Goal: Transaction & Acquisition: Book appointment/travel/reservation

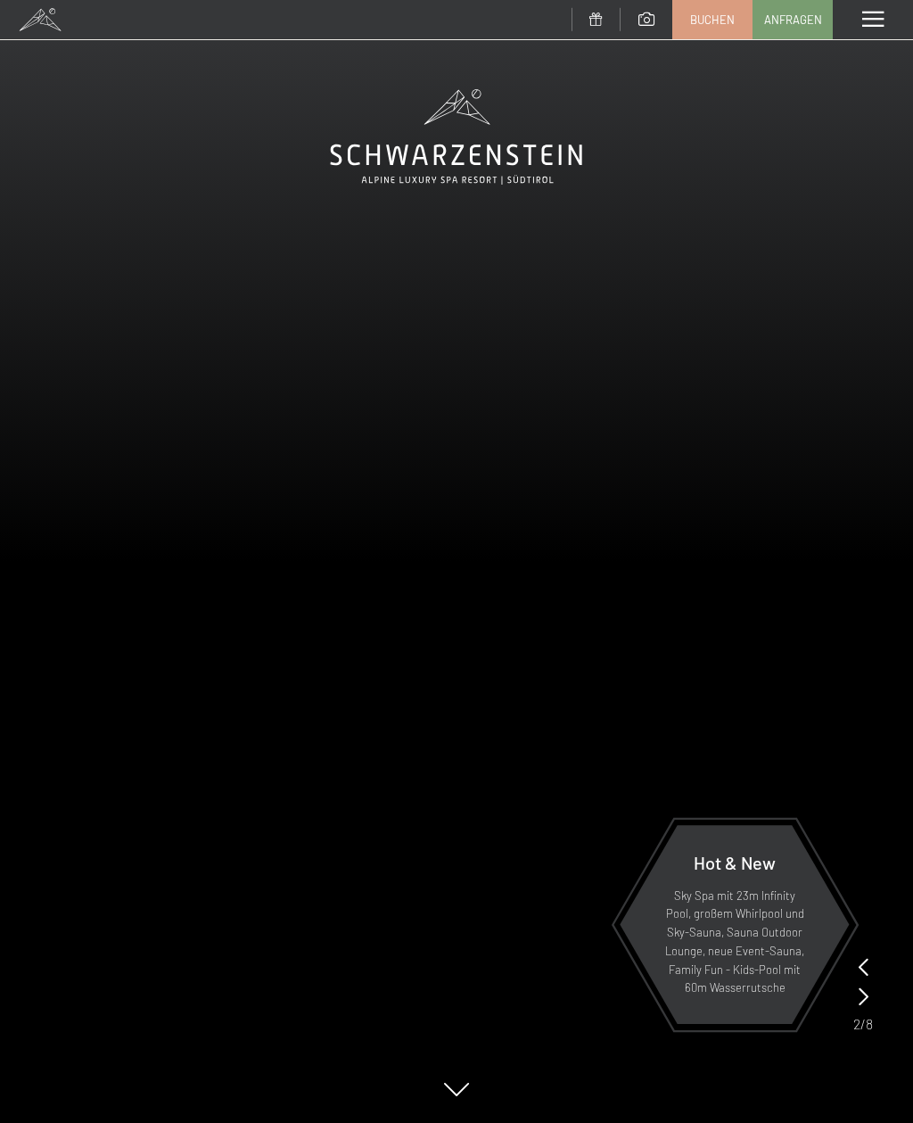
click at [724, 24] on span "Buchen" at bounding box center [712, 20] width 45 height 16
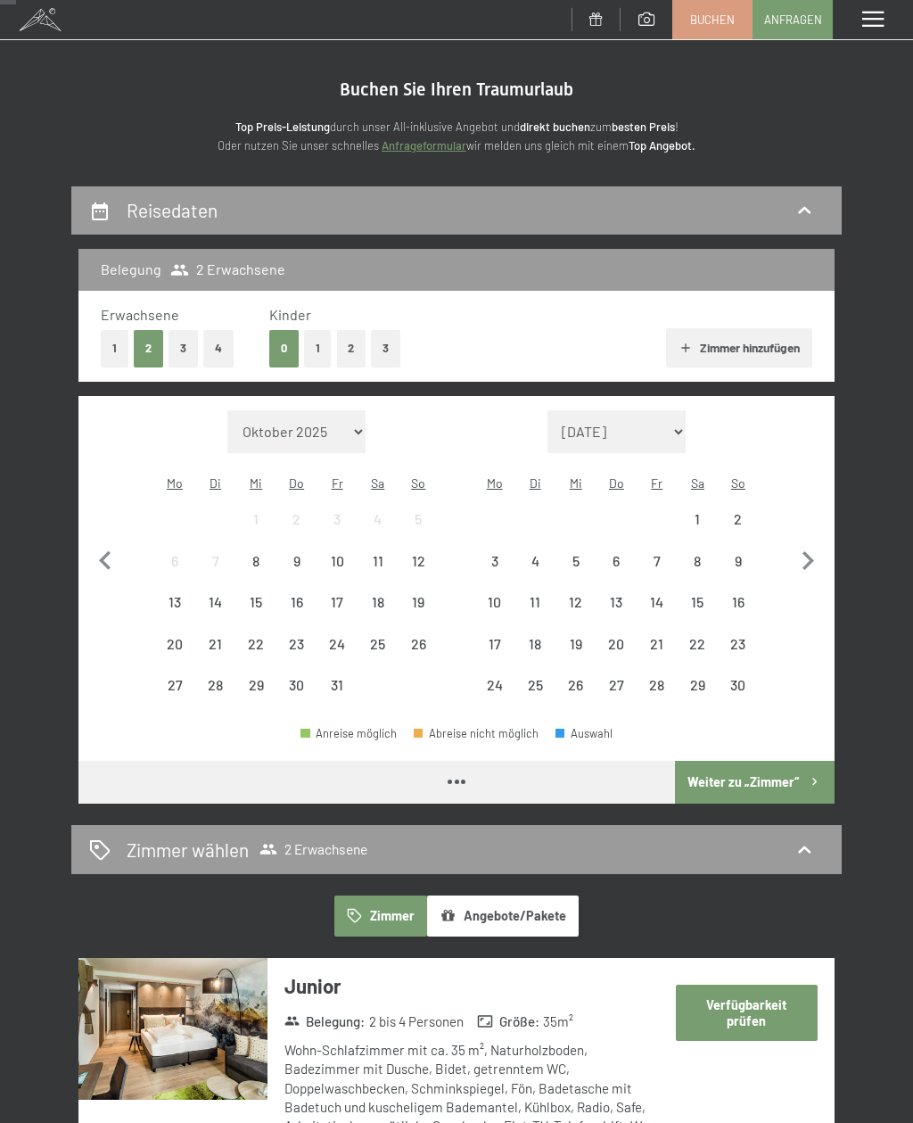
scroll to position [26, 0]
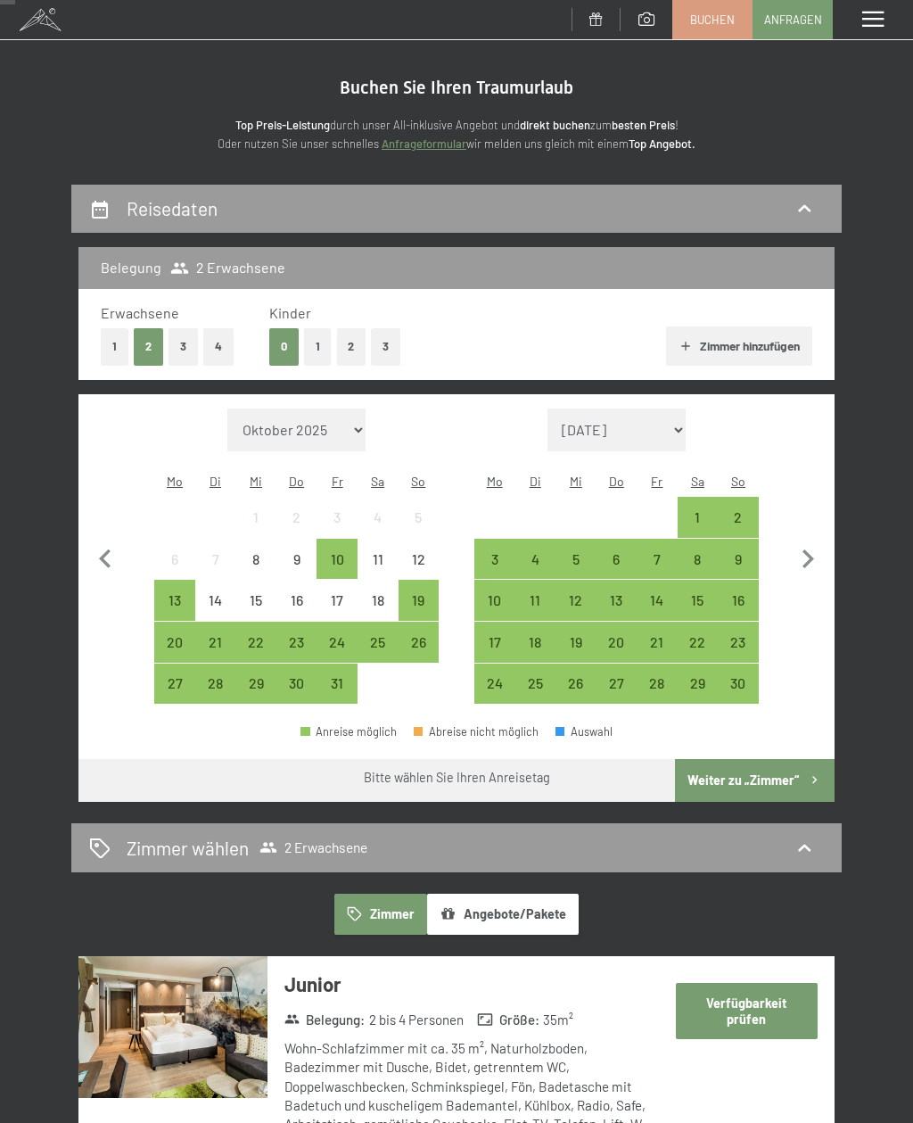
click at [187, 624] on div "20" at bounding box center [174, 642] width 37 height 37
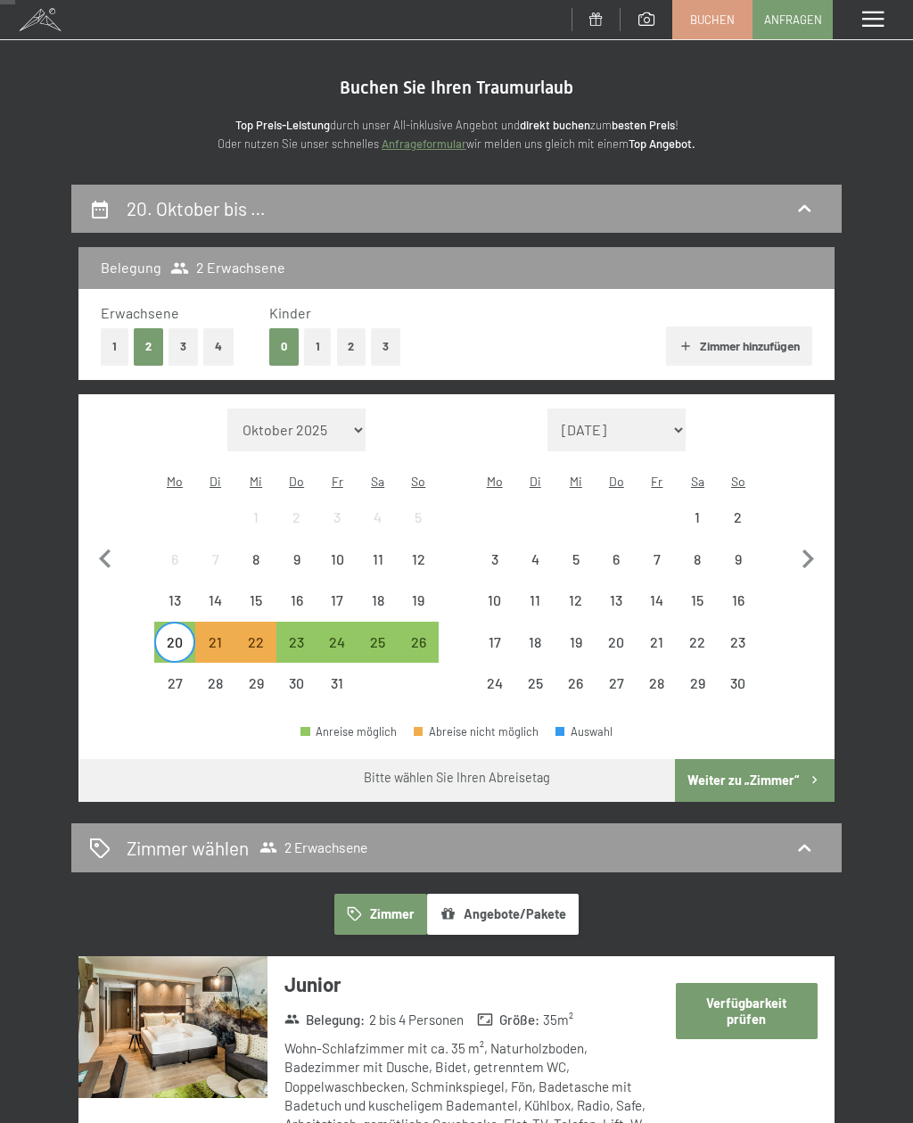
click at [340, 635] on div "24" at bounding box center [336, 653] width 37 height 37
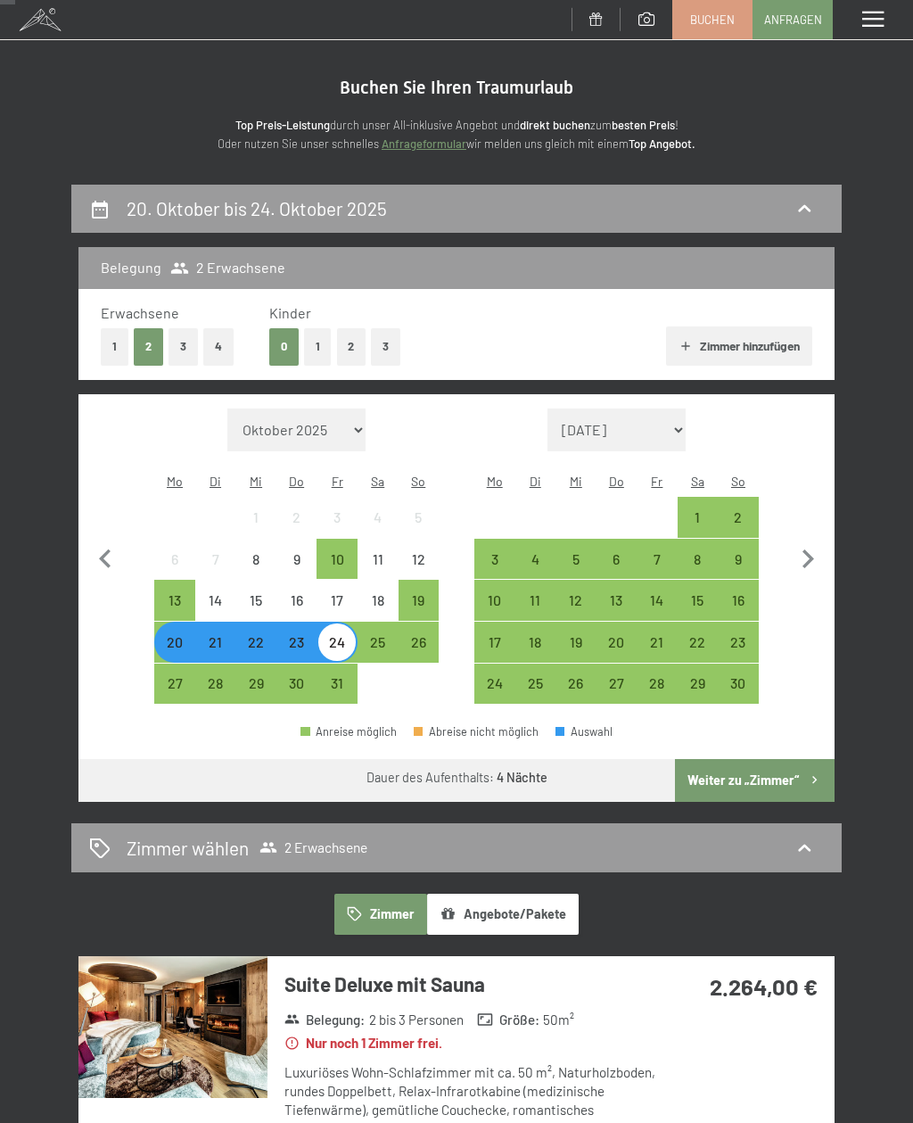
click at [318, 339] on button "1" at bounding box center [318, 346] width 28 height 37
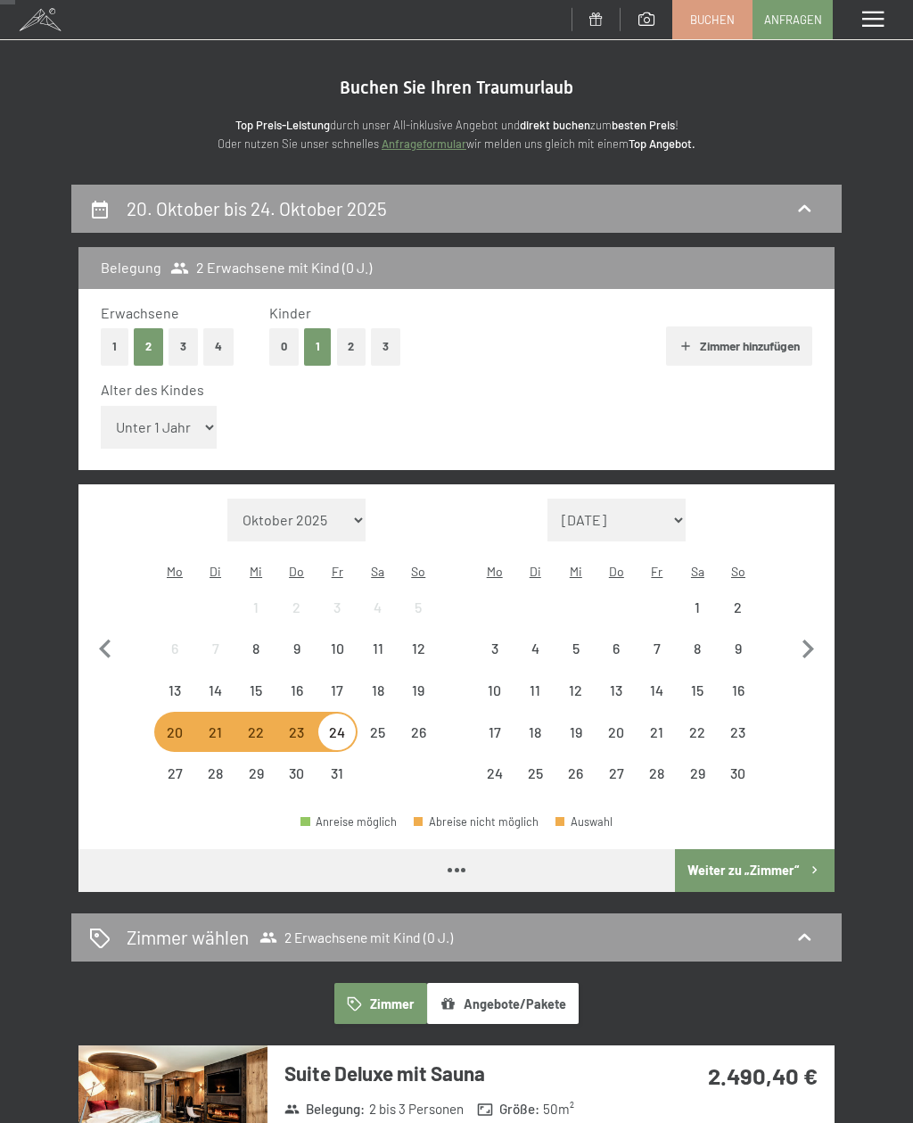
click at [163, 420] on select "Unter 1 Jahr 1 Jahr 2 Jahre 3 Jahre 4 Jahre 5 Jahre 6 Jahre 7 Jahre 8 Jahre 9 J…" at bounding box center [159, 427] width 116 height 43
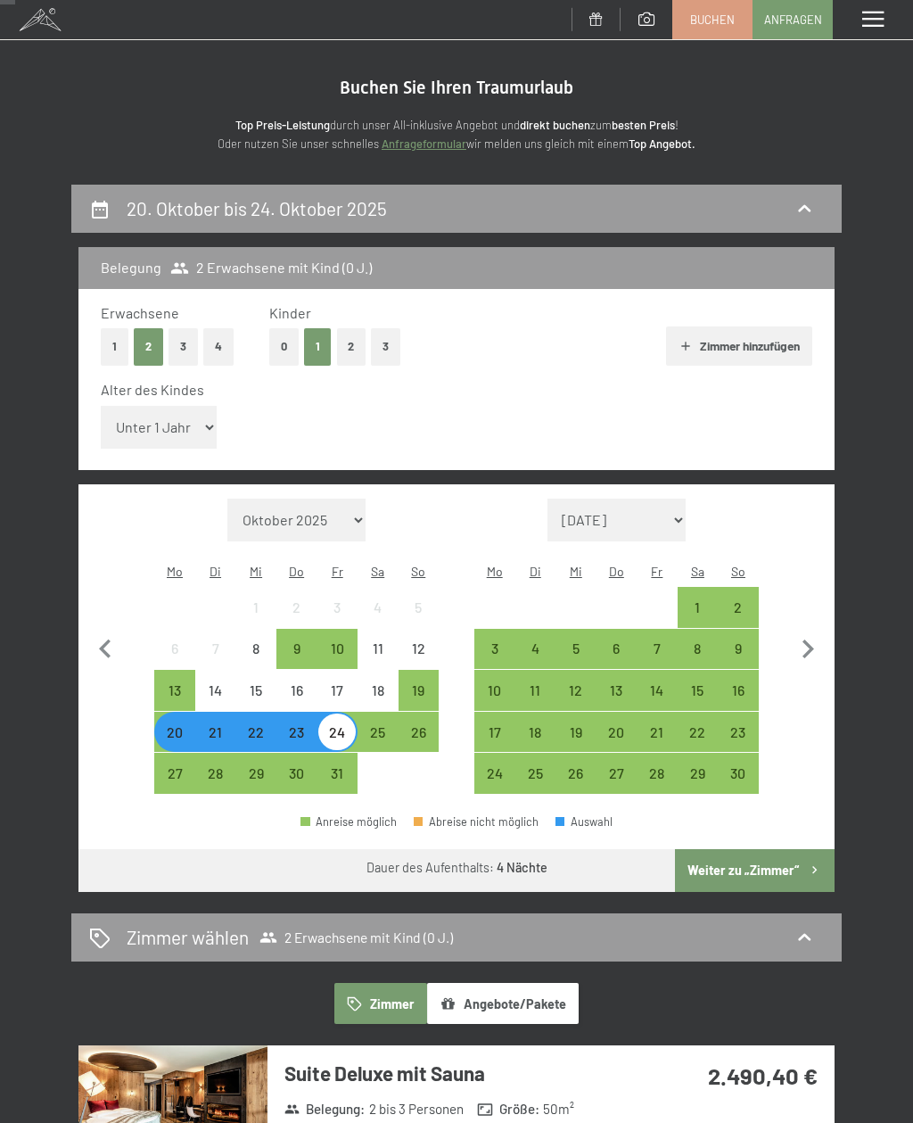
select select "3"
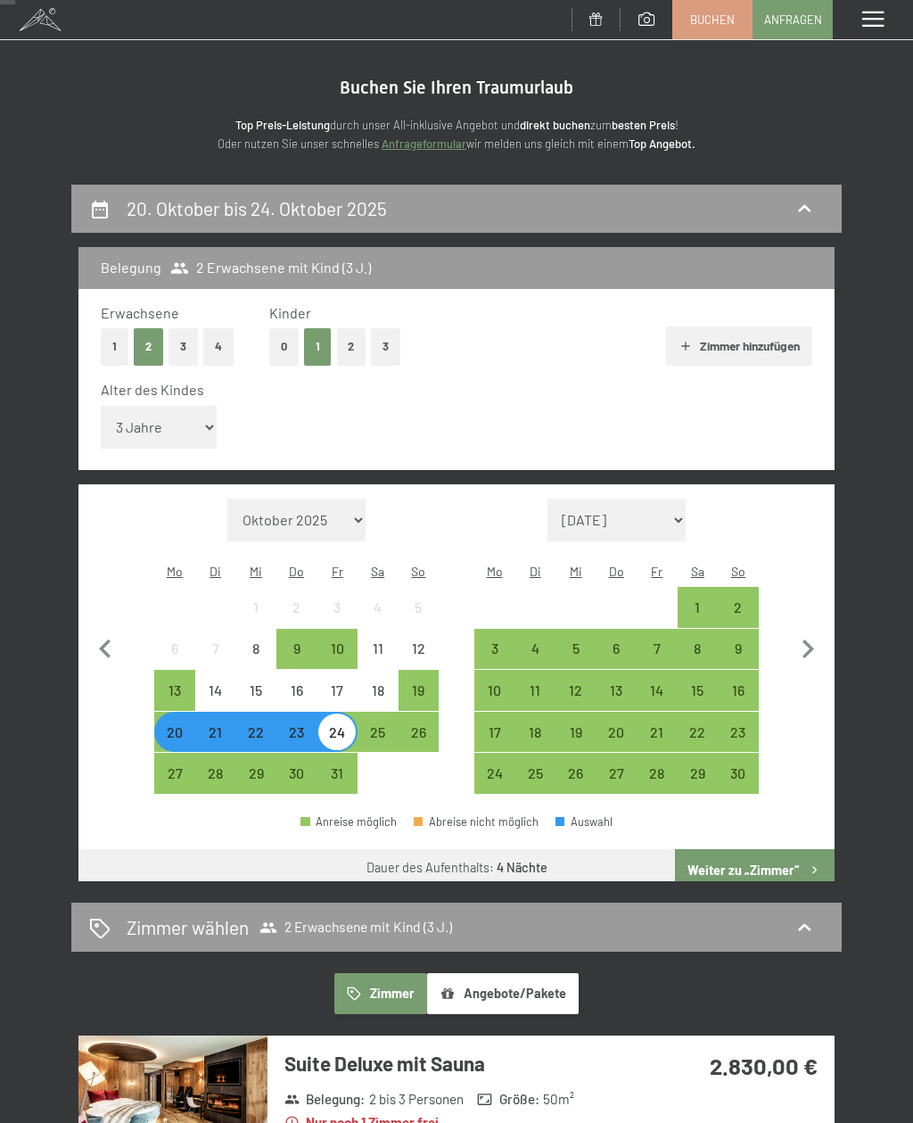
click at [765, 849] on button "Weiter zu „Zimmer“" at bounding box center [755, 870] width 160 height 43
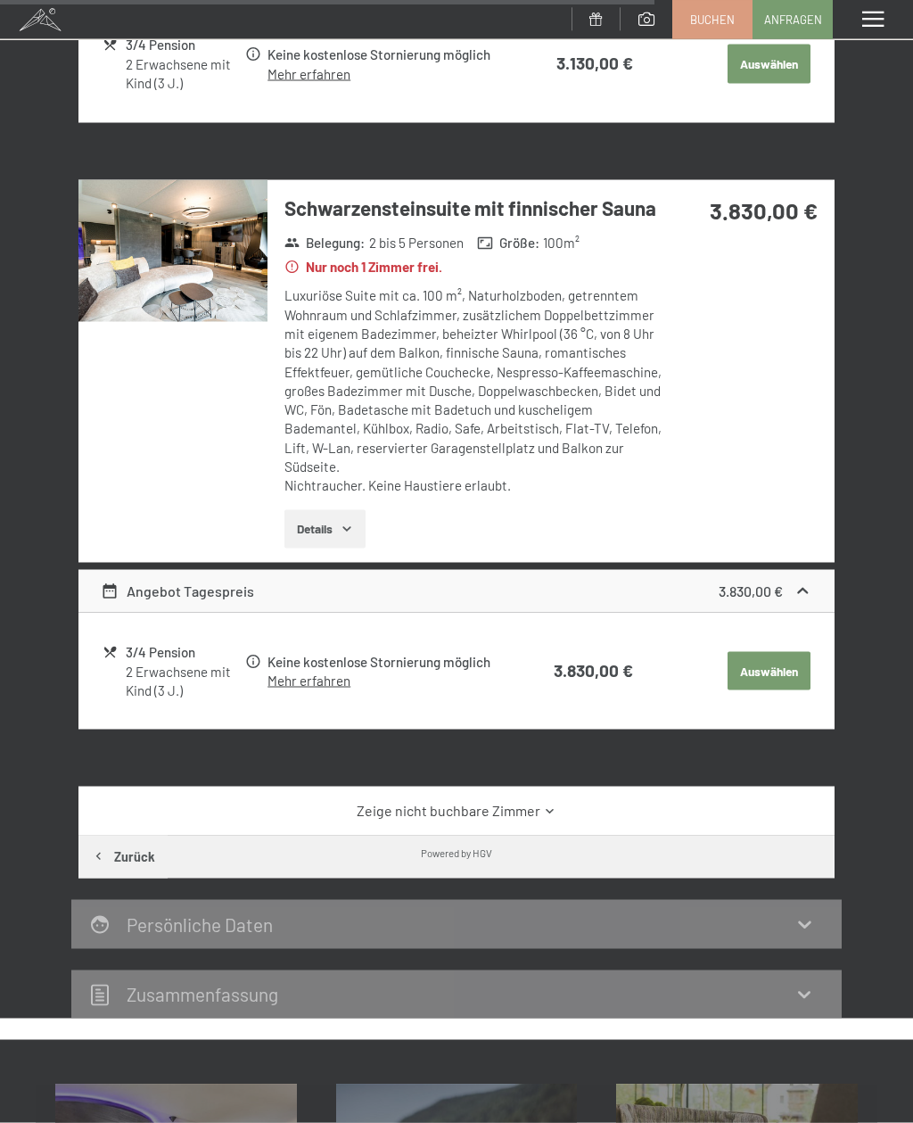
scroll to position [2132, 0]
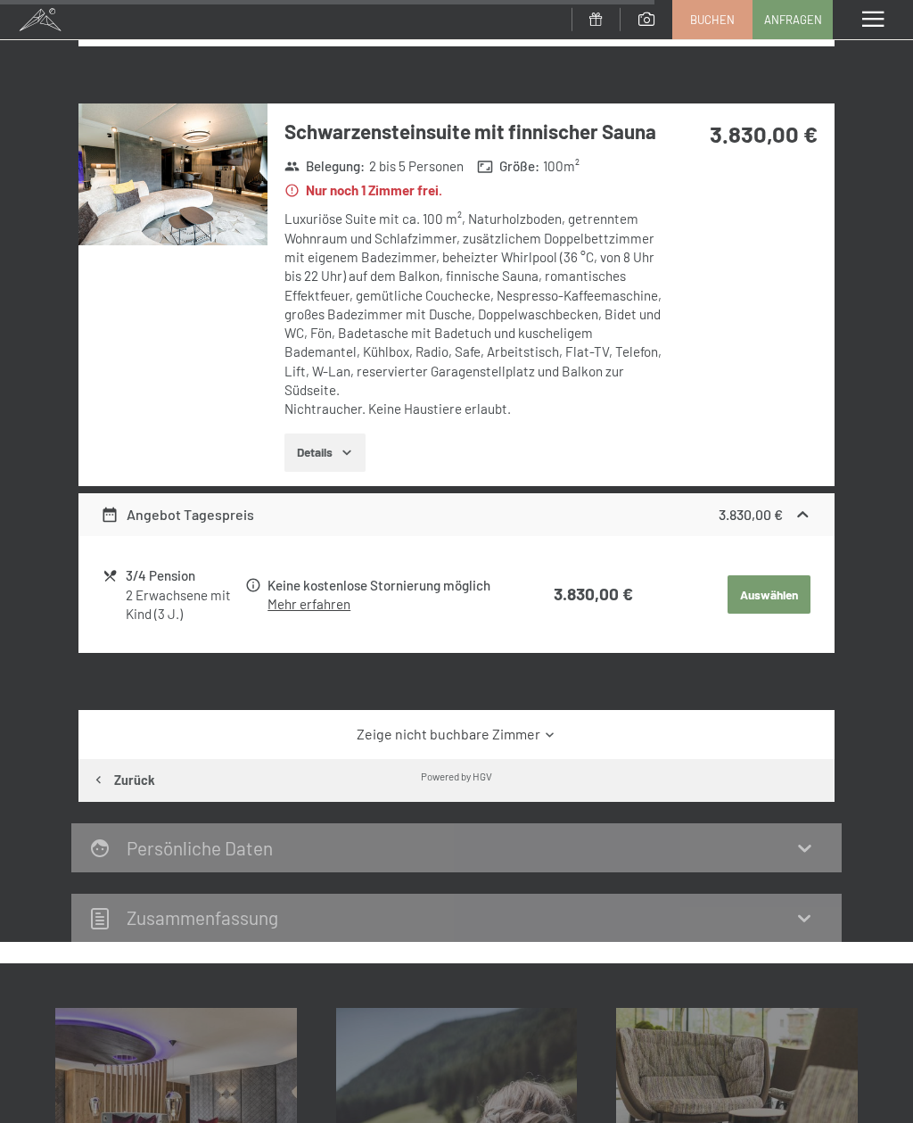
click at [522, 710] on div "Zeige nicht buchbare Zimmer" at bounding box center [457, 734] width 756 height 48
click at [529, 724] on link "Zeige nicht buchbare Zimmer" at bounding box center [456, 734] width 711 height 20
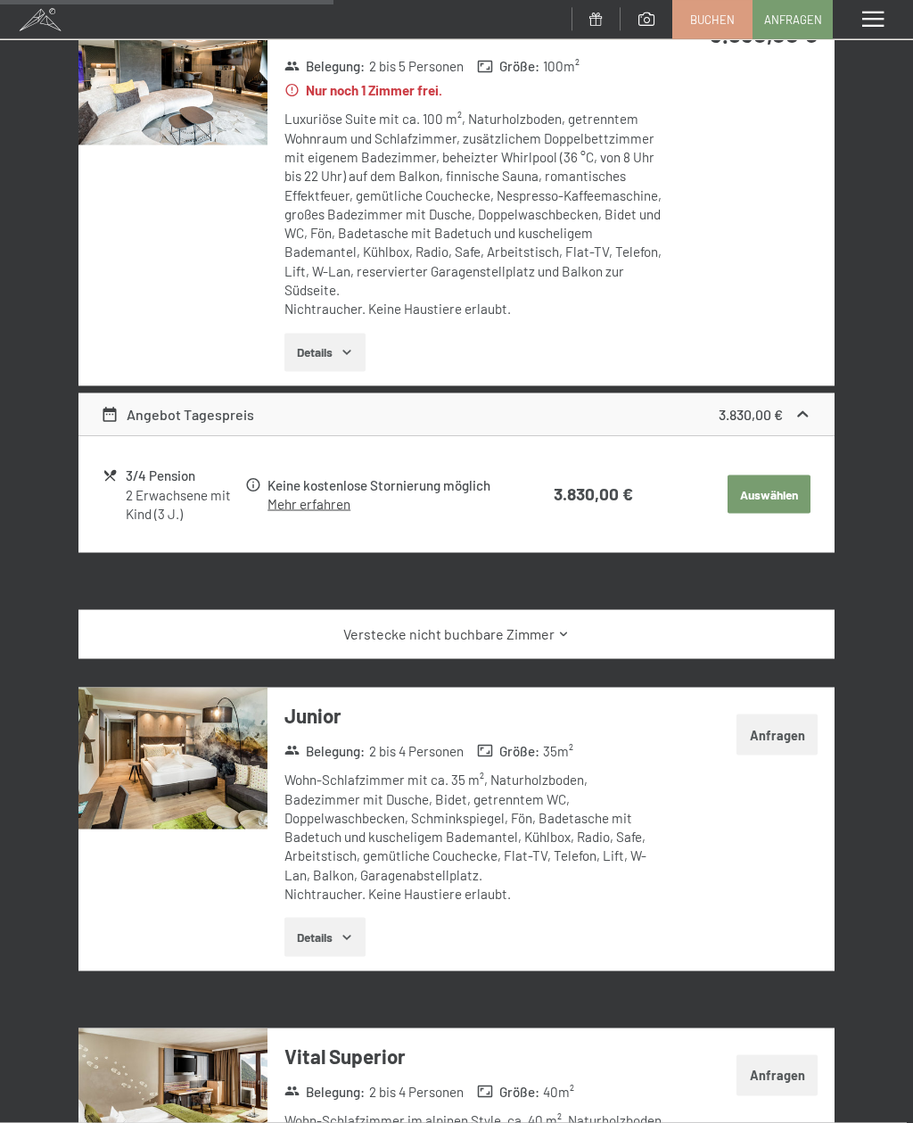
scroll to position [2330, 0]
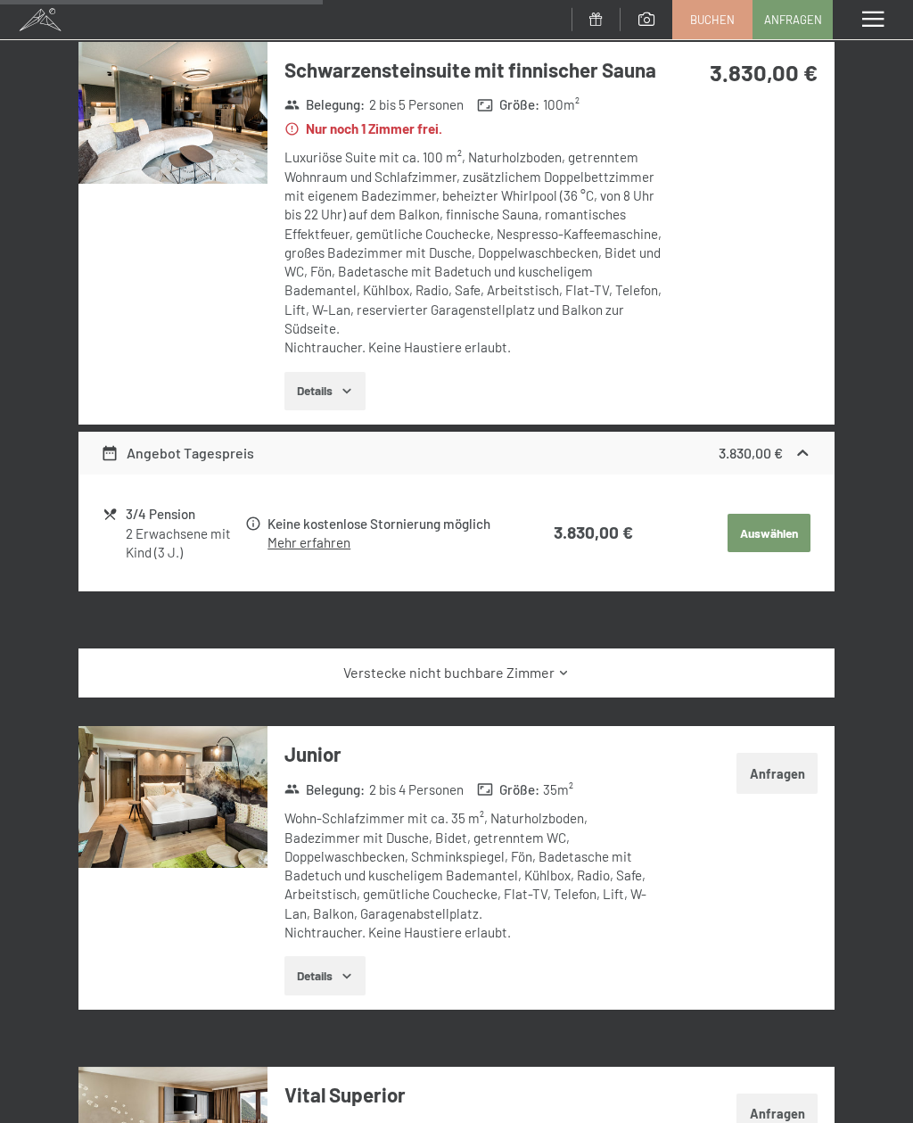
click at [556, 663] on link "Verstecke nicht buchbare Zimmer" at bounding box center [456, 673] width 711 height 20
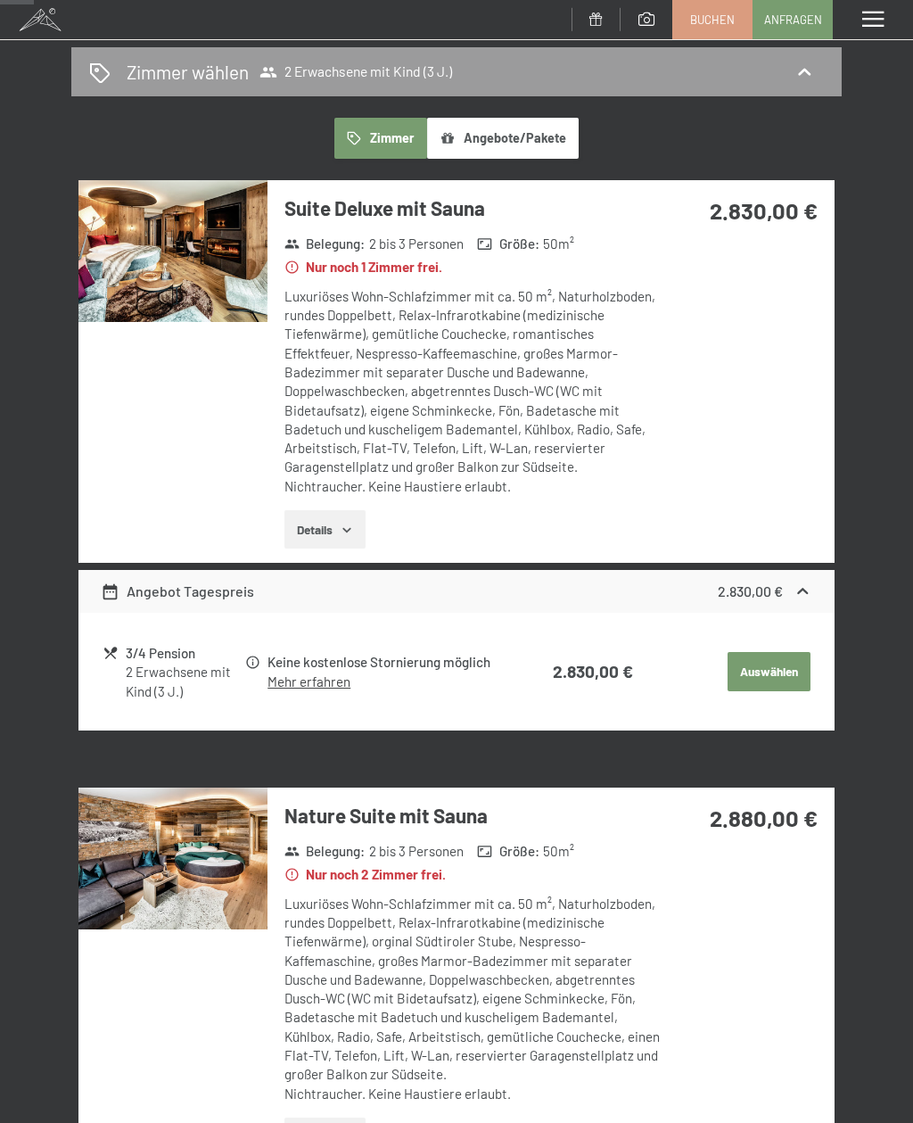
scroll to position [0, 0]
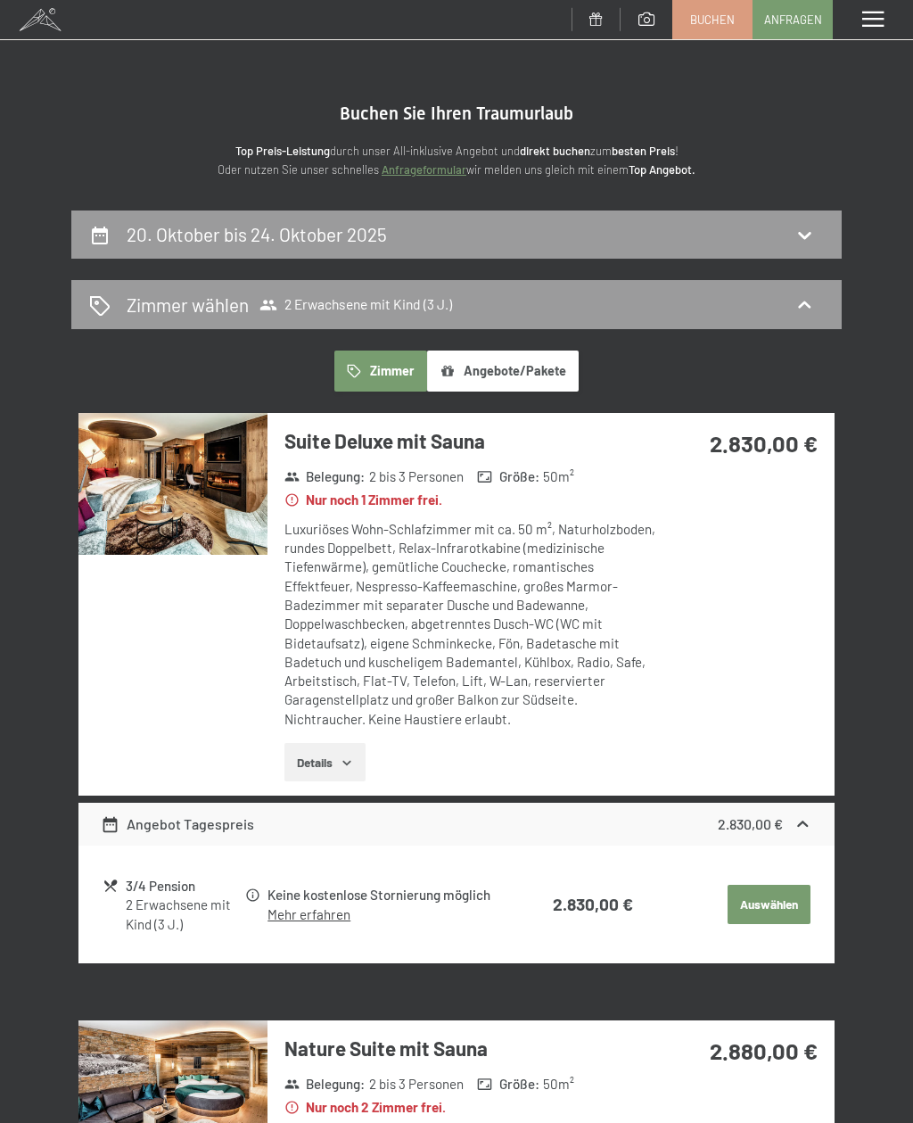
click at [175, 252] on div "20. Oktober bis 24. Oktober 2025" at bounding box center [456, 235] width 771 height 49
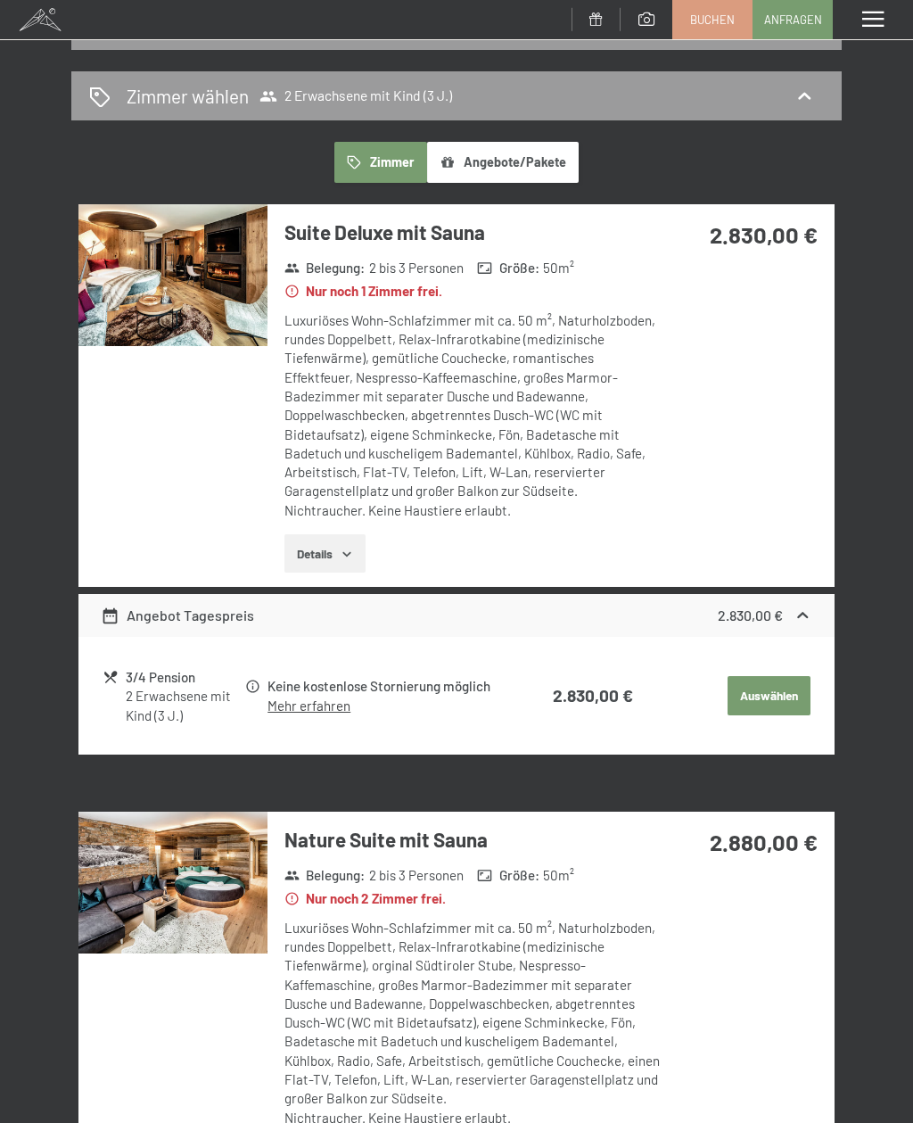
select select "3"
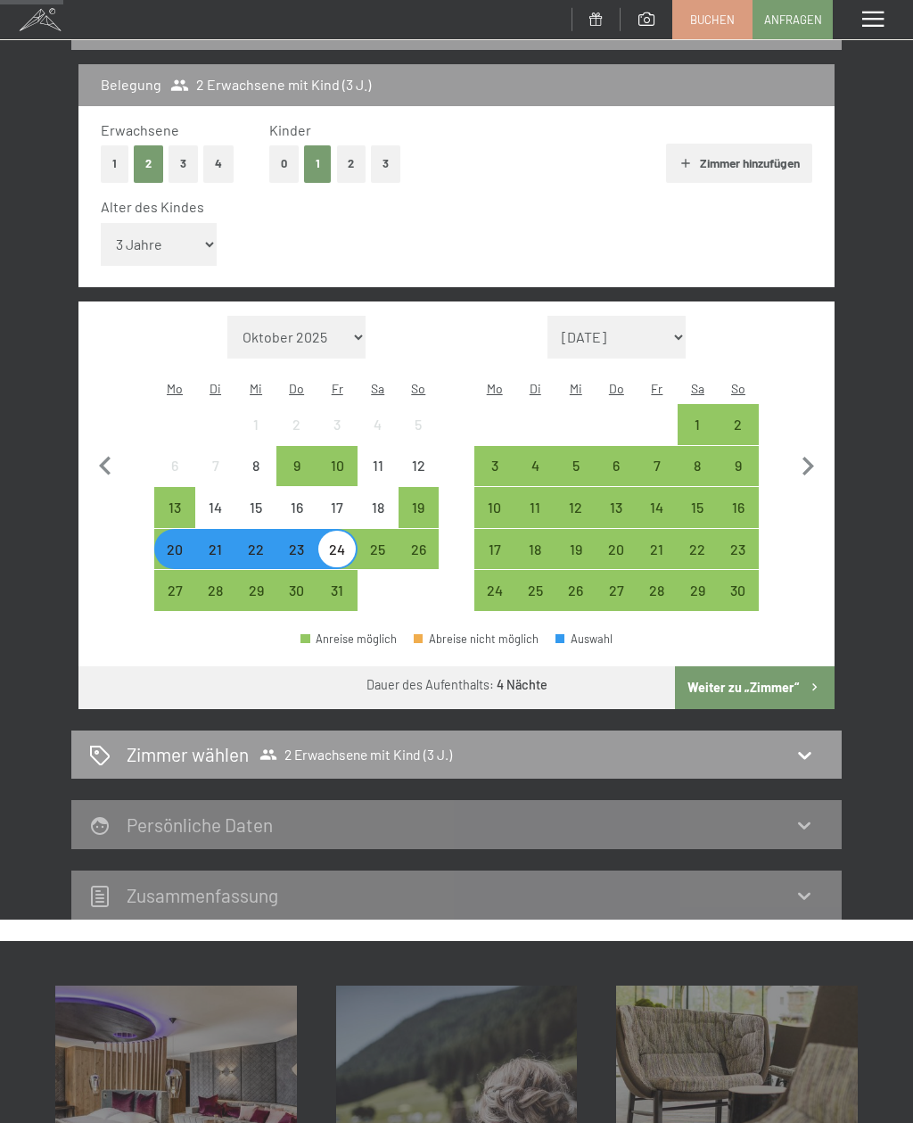
click at [155, 570] on div "27" at bounding box center [174, 590] width 41 height 41
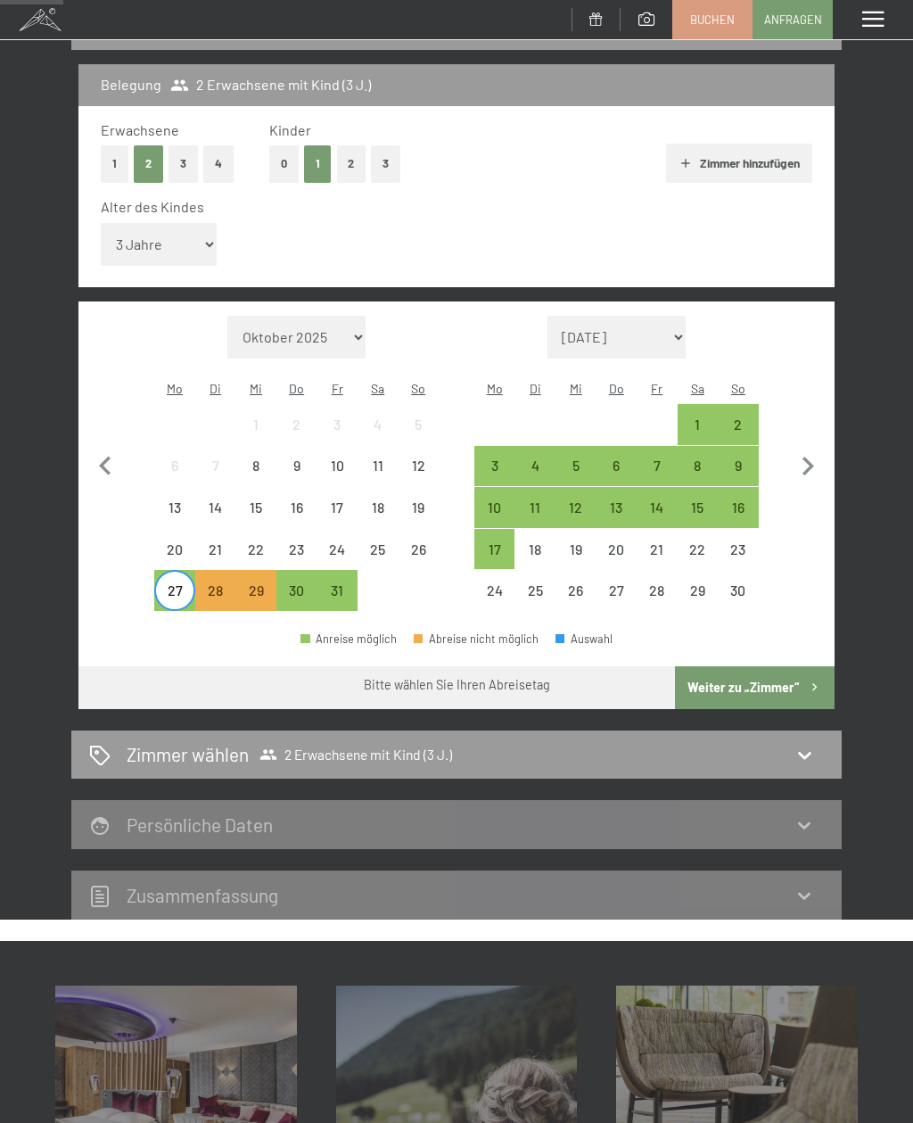
click at [349, 572] on div "31" at bounding box center [336, 590] width 37 height 37
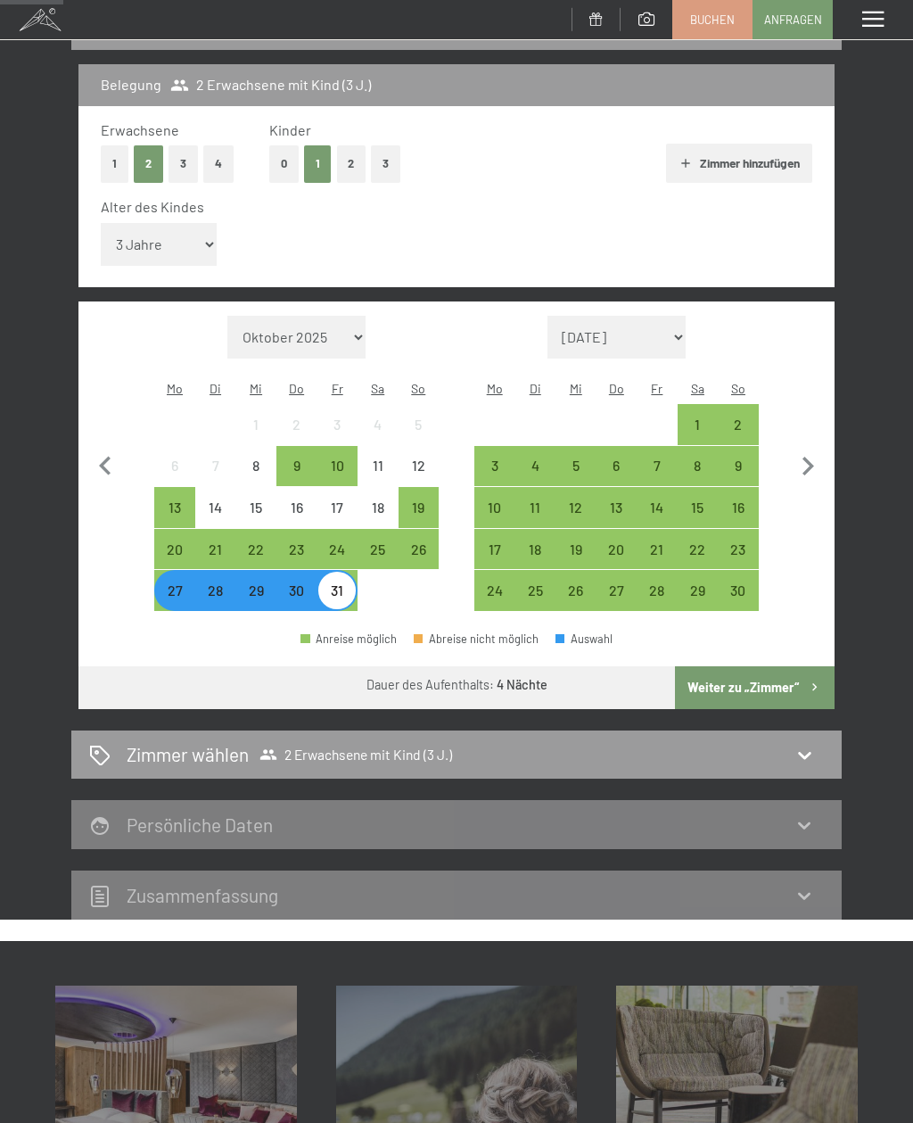
click at [775, 666] on button "Weiter zu „Zimmer“" at bounding box center [755, 687] width 160 height 43
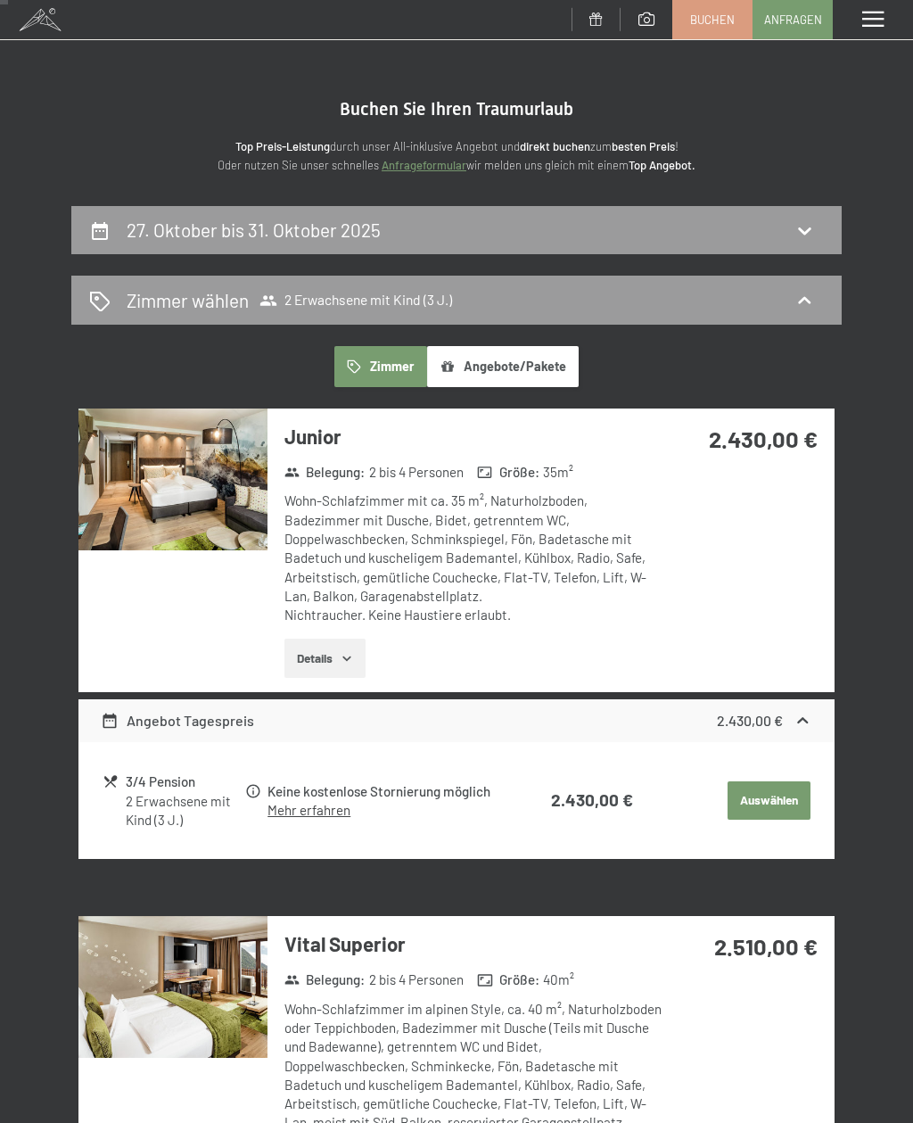
scroll to position [0, 0]
